Goal: Transaction & Acquisition: Purchase product/service

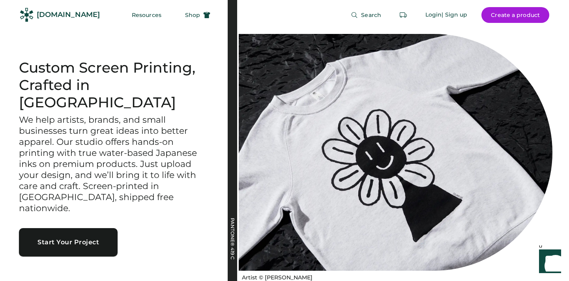
click at [95, 228] on button "Start Your Project" at bounding box center [68, 242] width 99 height 28
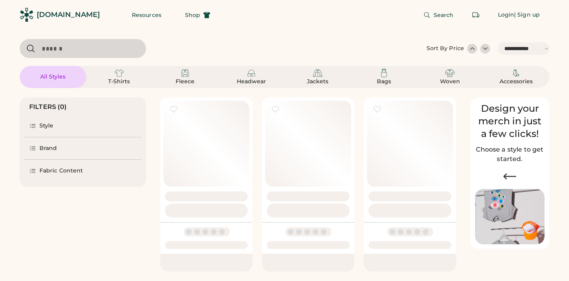
select select "*****"
select select "*"
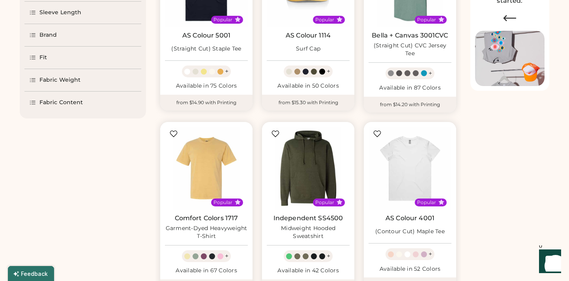
select select "*****"
select select "*"
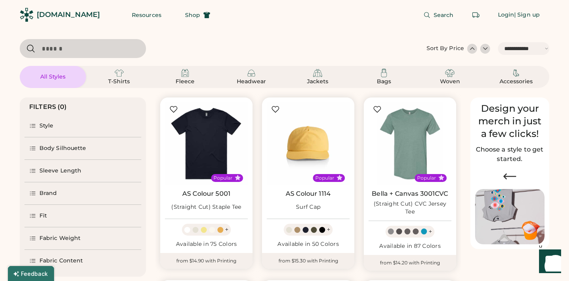
click at [45, 194] on div "Brand" at bounding box center [48, 193] width 18 height 8
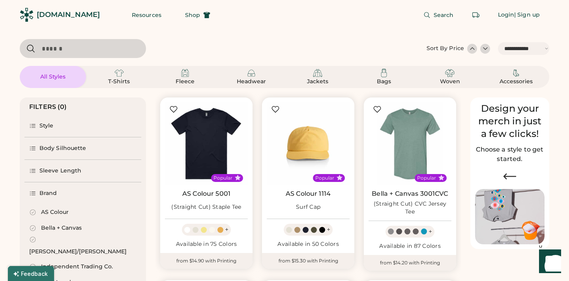
click at [57, 211] on div "AS Colour" at bounding box center [55, 212] width 28 height 8
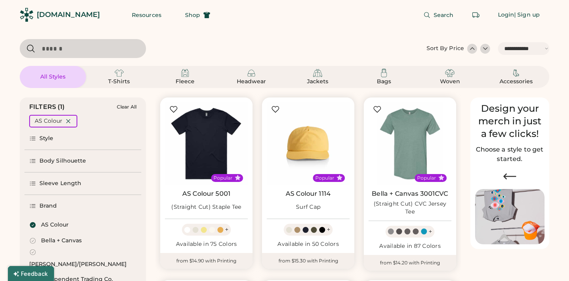
select select "*"
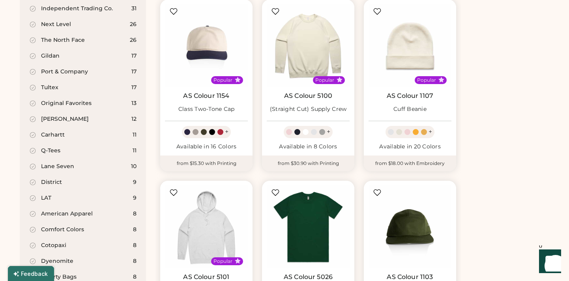
scroll to position [272, 0]
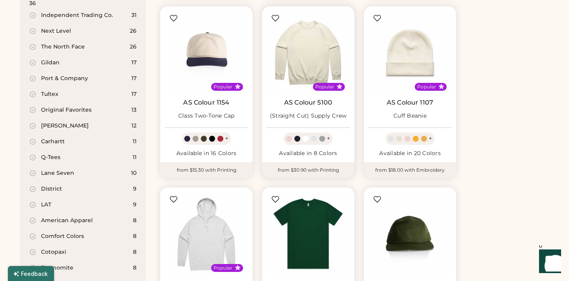
click at [309, 99] on link "AS Colour 5100" at bounding box center [308, 103] width 48 height 8
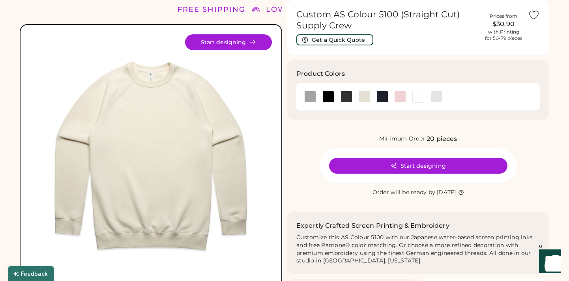
scroll to position [29, 0]
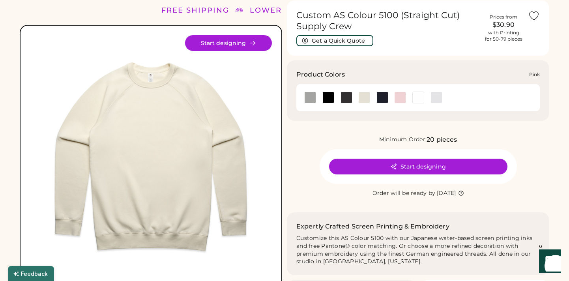
click at [399, 98] on div at bounding box center [400, 97] width 12 height 12
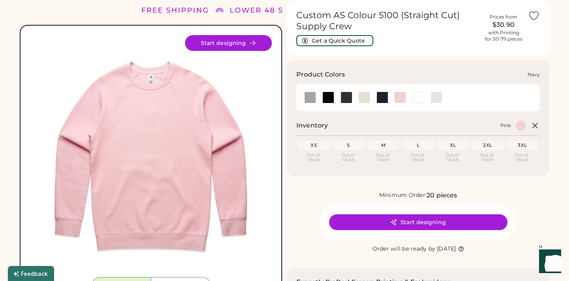
click at [381, 96] on div at bounding box center [382, 97] width 12 height 12
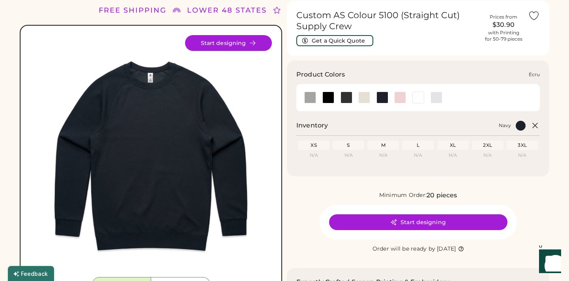
click at [359, 98] on div at bounding box center [364, 97] width 12 height 12
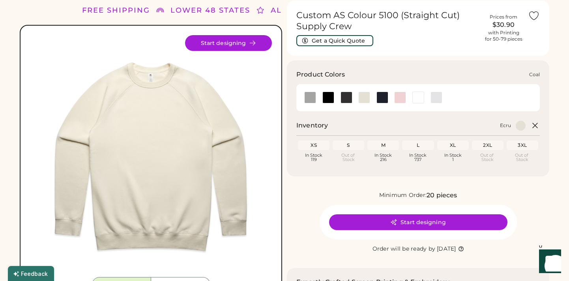
click at [350, 95] on div at bounding box center [346, 97] width 12 height 12
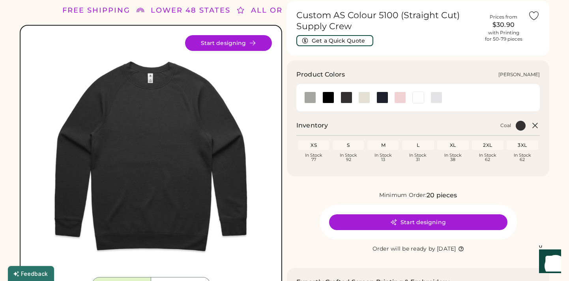
click at [436, 92] on div at bounding box center [436, 97] width 12 height 12
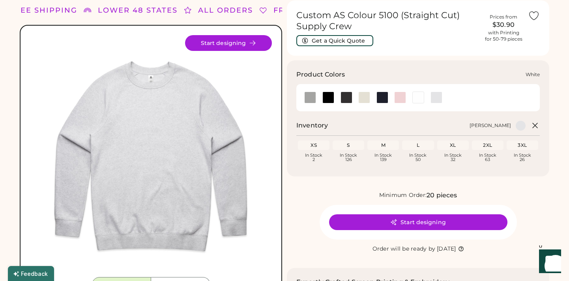
click at [418, 96] on div at bounding box center [418, 97] width 12 height 12
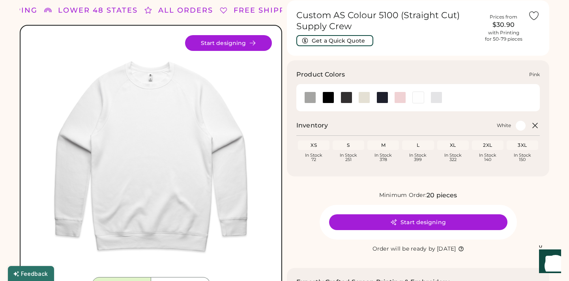
click at [397, 96] on div at bounding box center [400, 97] width 12 height 12
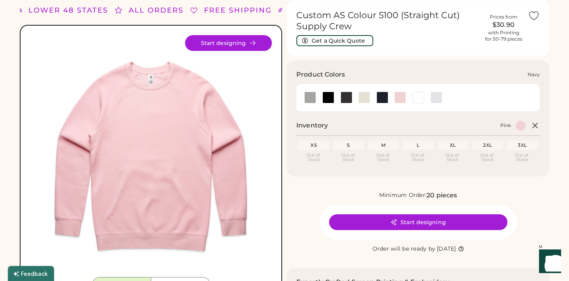
click at [382, 97] on div at bounding box center [382, 97] width 12 height 12
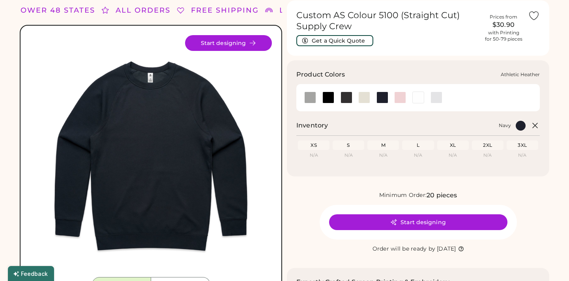
click at [310, 99] on div at bounding box center [310, 97] width 12 height 12
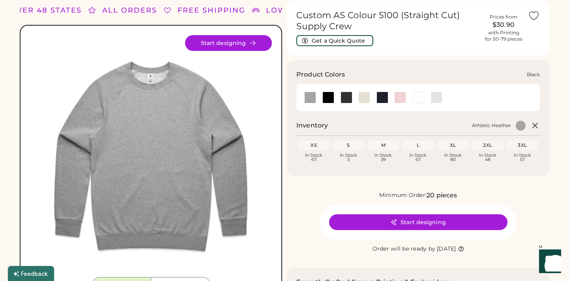
click at [332, 99] on div at bounding box center [328, 97] width 12 height 12
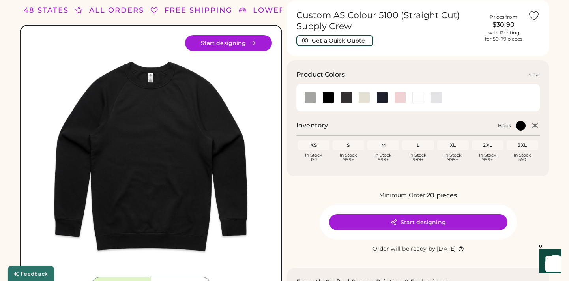
click at [345, 98] on div at bounding box center [346, 97] width 12 height 12
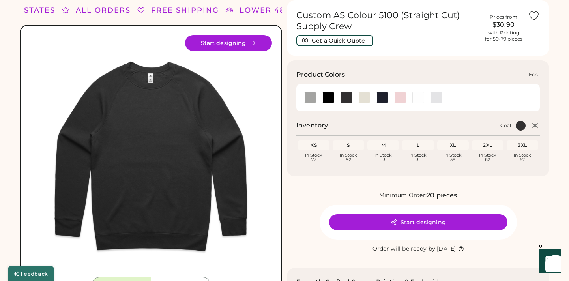
click at [365, 98] on div at bounding box center [364, 97] width 12 height 12
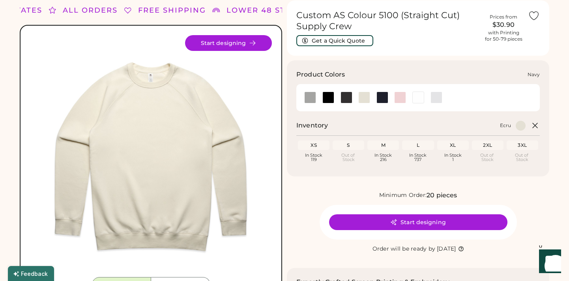
click at [384, 96] on div at bounding box center [382, 97] width 12 height 12
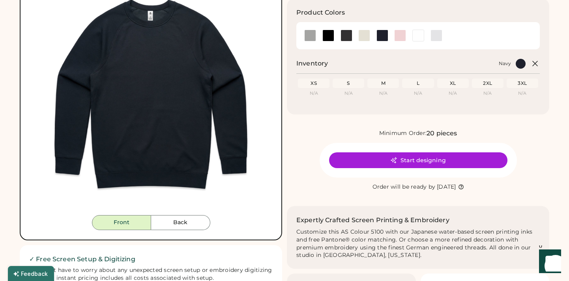
scroll to position [60, 0]
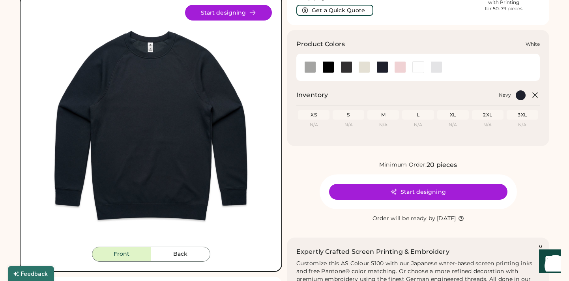
click at [420, 65] on div at bounding box center [418, 67] width 12 height 12
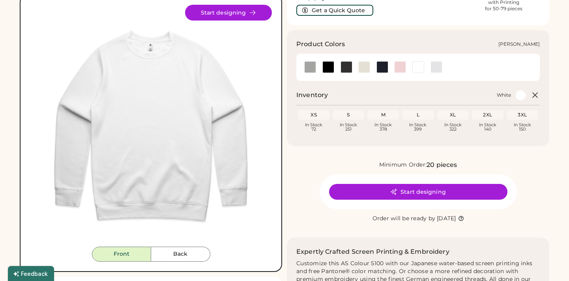
click at [438, 66] on div at bounding box center [436, 67] width 12 height 12
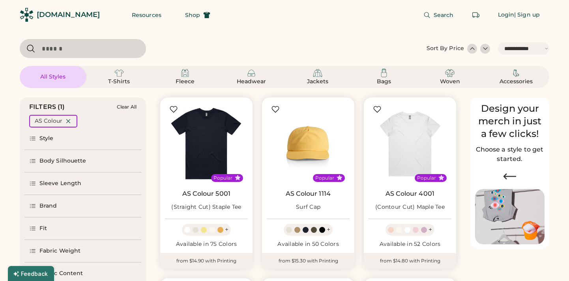
select select "*****"
select select "*"
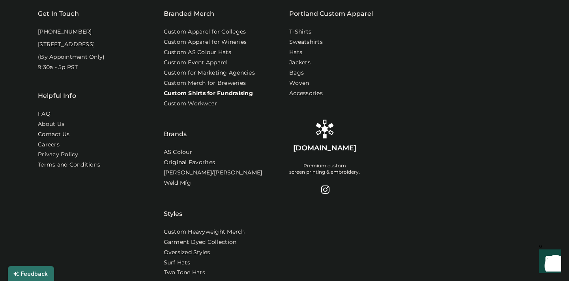
scroll to position [272, 0]
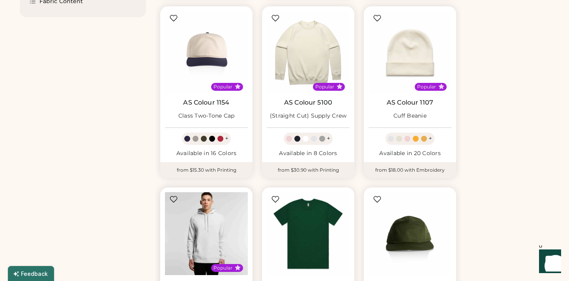
click at [216, 235] on img at bounding box center [206, 233] width 83 height 83
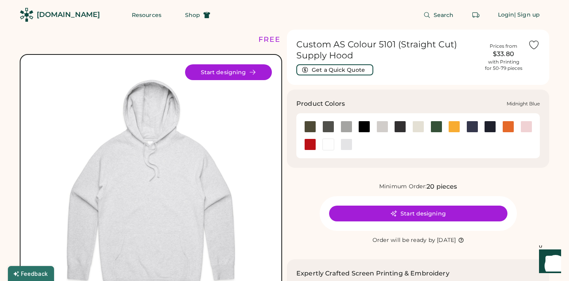
click at [472, 125] on div at bounding box center [472, 127] width 12 height 12
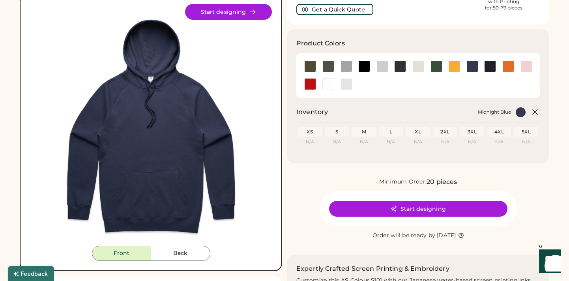
scroll to position [146, 0]
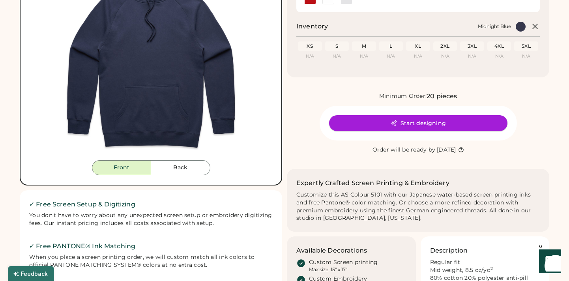
click at [407, 122] on button "Start designing" at bounding box center [418, 123] width 178 height 16
